Goal: Find specific page/section: Find specific page/section

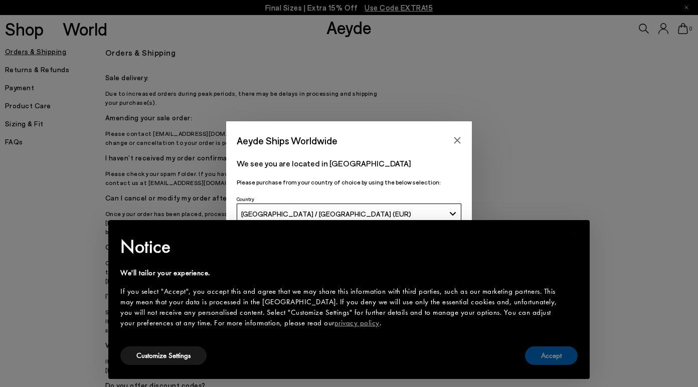
scroll to position [17, 0]
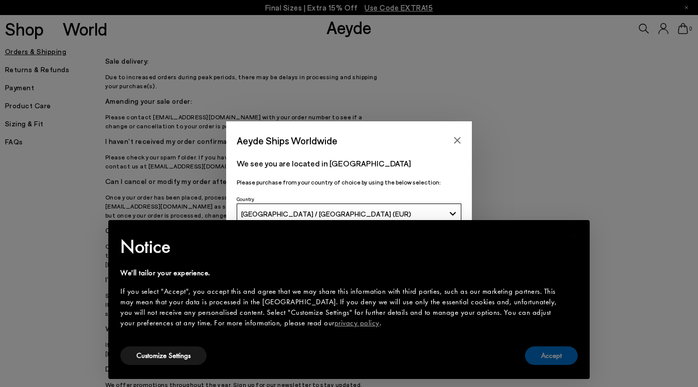
click at [549, 355] on button "Accept" at bounding box center [551, 355] width 53 height 19
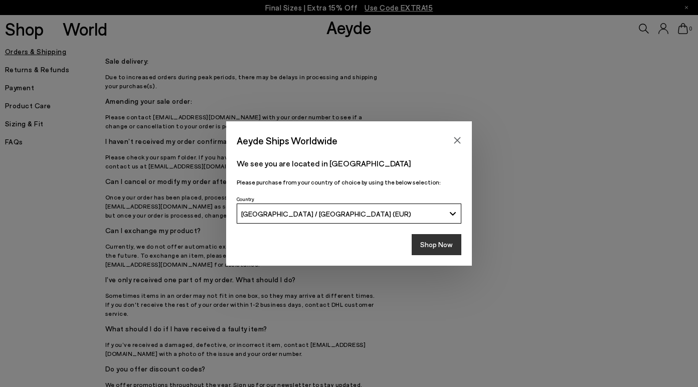
click at [439, 241] on button "Shop Now" at bounding box center [436, 244] width 50 height 21
click at [459, 141] on icon "Close" at bounding box center [457, 140] width 8 height 8
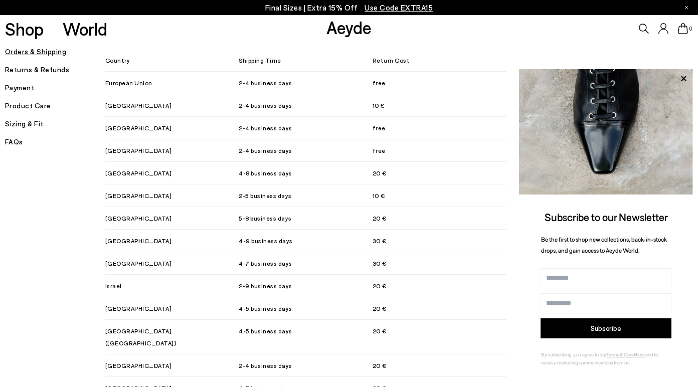
scroll to position [661, 0]
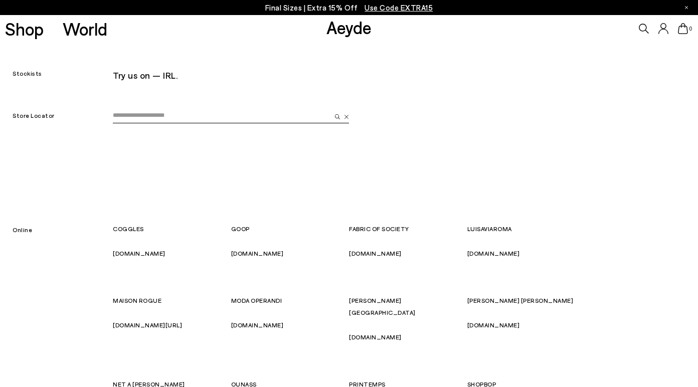
click at [145, 117] on input "email" at bounding box center [221, 115] width 217 height 15
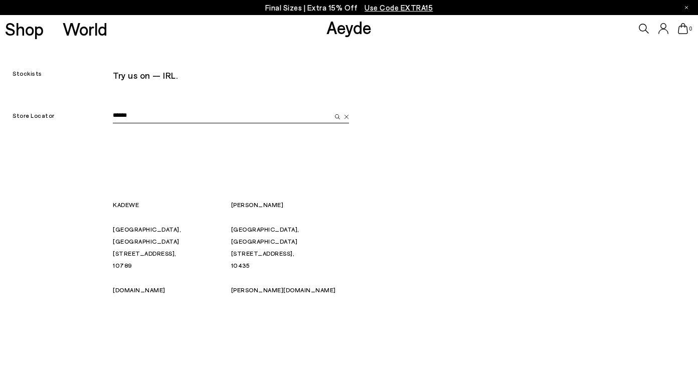
type input "******"
click at [253, 286] on link "[PERSON_NAME][DOMAIN_NAME]" at bounding box center [283, 289] width 105 height 7
